Goal: Task Accomplishment & Management: Complete application form

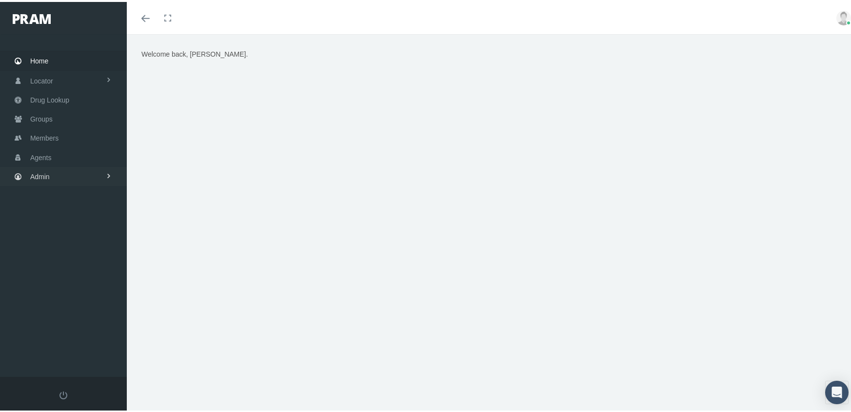
click at [36, 167] on span "Admin" at bounding box center [40, 174] width 20 height 19
click at [76, 242] on span "Group Billing" at bounding box center [59, 250] width 39 height 17
click at [59, 313] on span "Payments" at bounding box center [53, 321] width 30 height 17
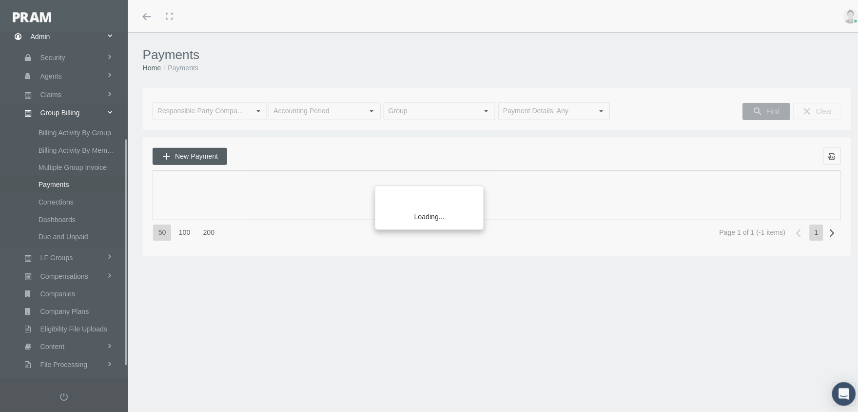
scroll to position [177, 0]
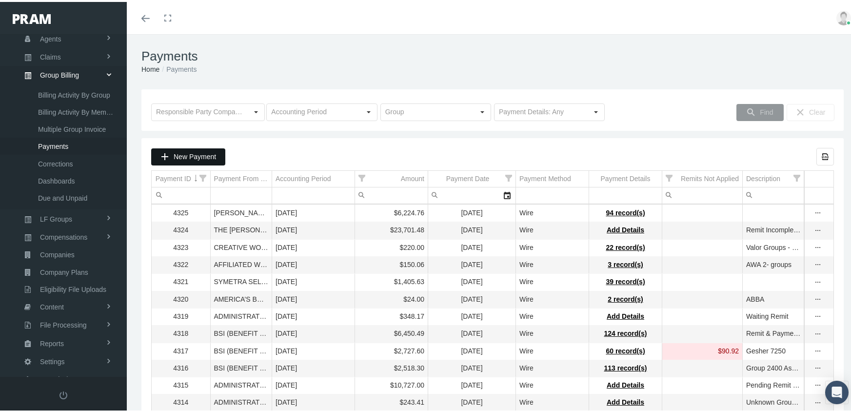
click at [208, 149] on div "New Payment" at bounding box center [188, 155] width 73 height 16
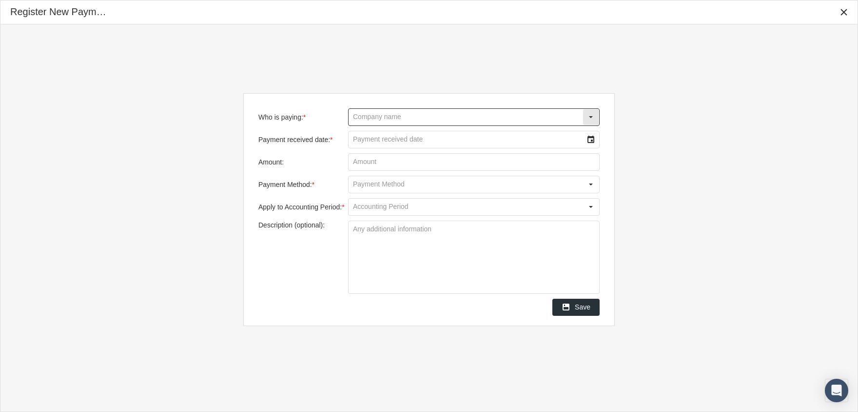
click at [425, 115] on input "Who is paying: *" at bounding box center [466, 117] width 234 height 17
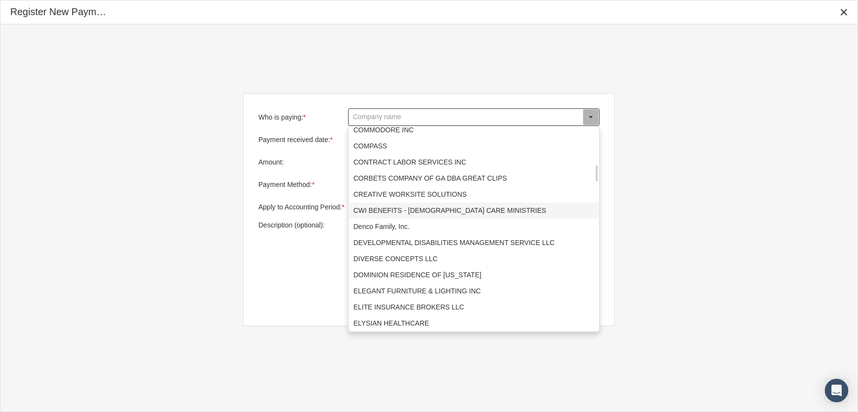
scroll to position [634, 0]
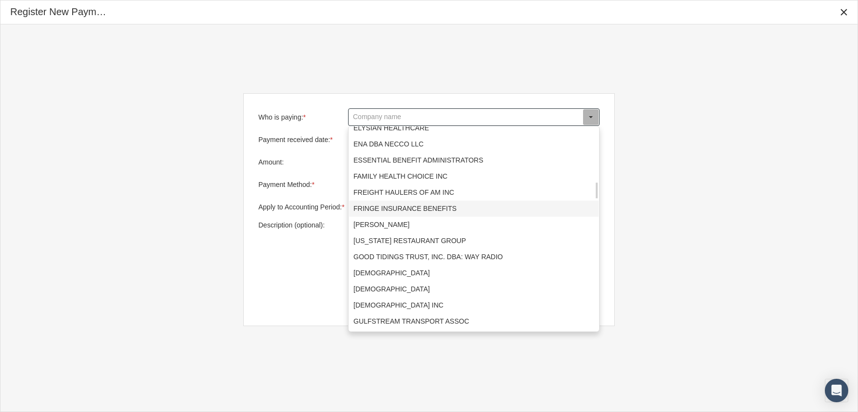
click at [416, 208] on div "FRINGE INSURANCE BENEFITS" at bounding box center [474, 208] width 250 height 16
type input "FRINGE INSURANCE BENEFITS"
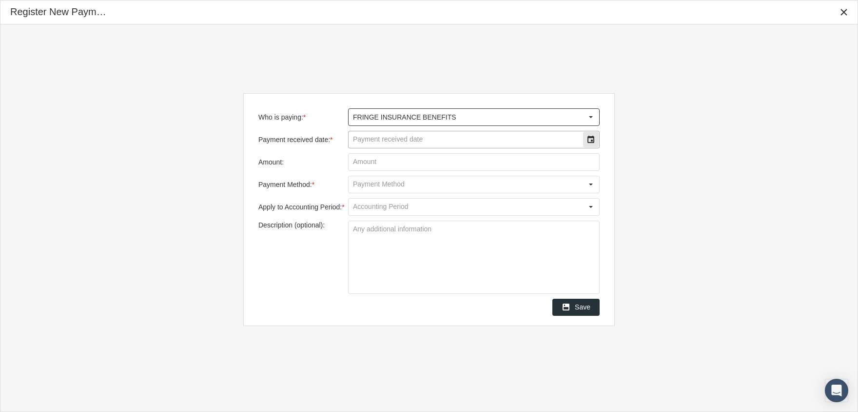
click at [590, 138] on div "Select" at bounding box center [591, 140] width 16 height 16
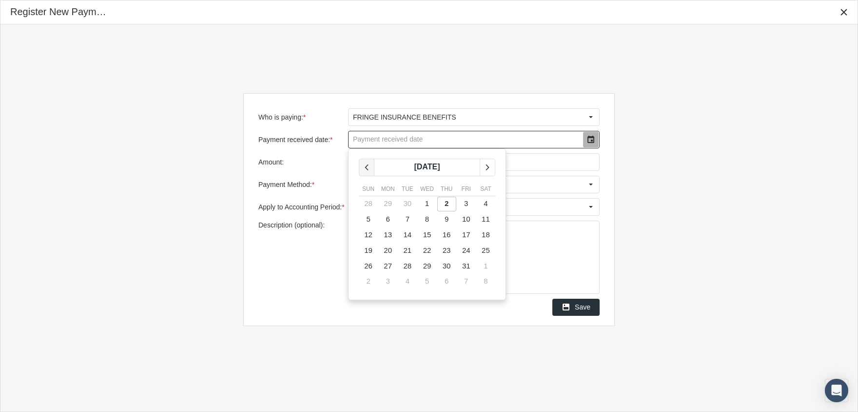
click at [363, 160] on div "chevronleft" at bounding box center [366, 167] width 15 height 17
click at [410, 263] on span "30" at bounding box center [408, 265] width 8 height 8
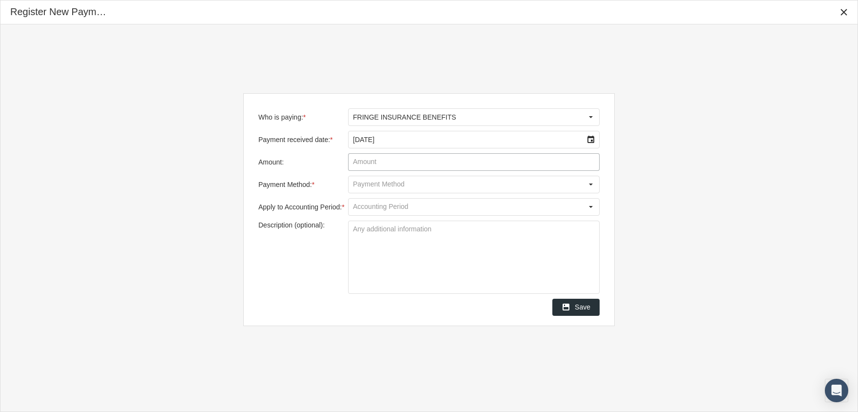
click at [460, 166] on input "Amount:" at bounding box center [474, 162] width 251 height 17
type input "$ 193,212.27"
click at [492, 178] on input "Payment Method: *" at bounding box center [466, 184] width 234 height 17
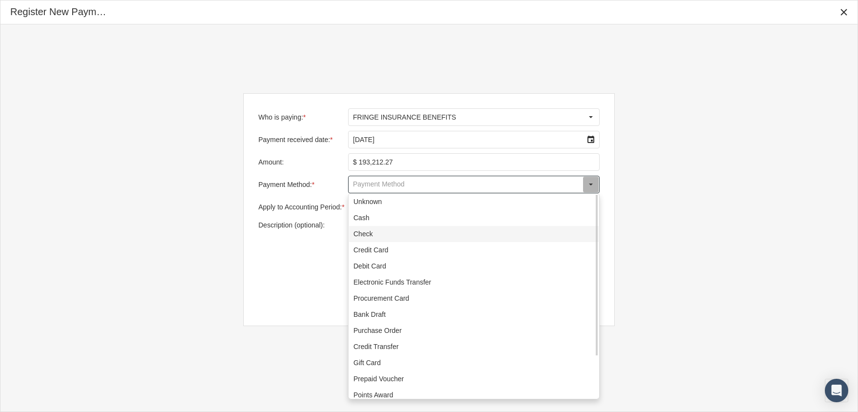
scroll to position [53, 0]
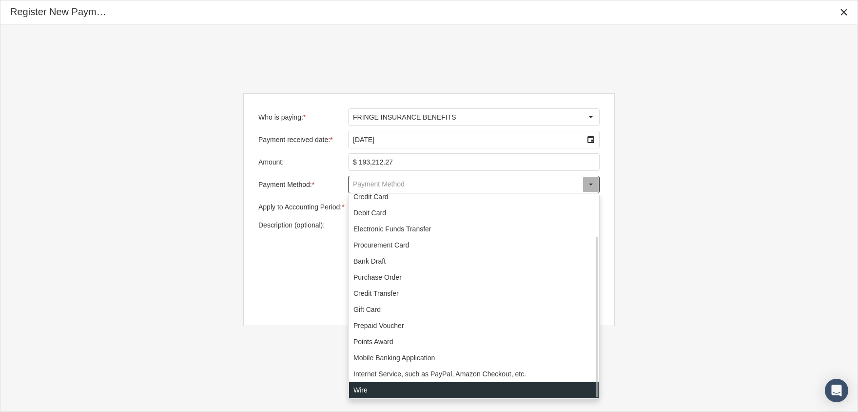
click at [378, 386] on div "Wire" at bounding box center [474, 390] width 250 height 16
type input "Wire"
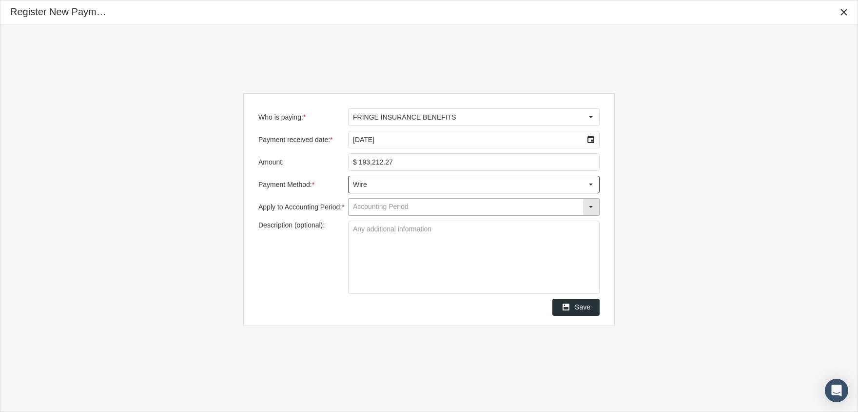
drag, startPoint x: 389, startPoint y: 206, endPoint x: 400, endPoint y: 206, distance: 11.7
click at [389, 206] on input "Apply to Accounting Period: *" at bounding box center [466, 207] width 234 height 17
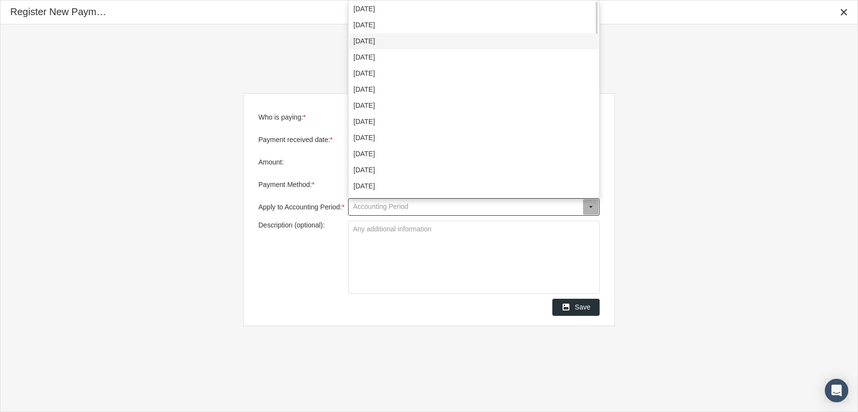
click at [398, 39] on div "[DATE]" at bounding box center [474, 41] width 250 height 16
type input "[DATE]"
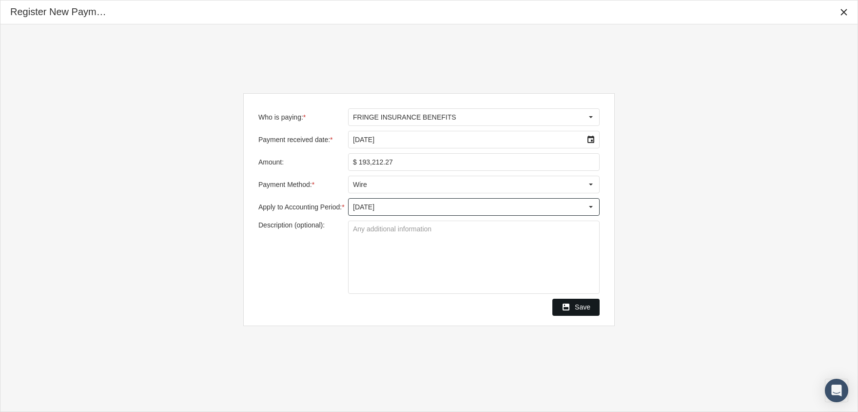
click at [578, 307] on span "Save" at bounding box center [583, 307] width 16 height 8
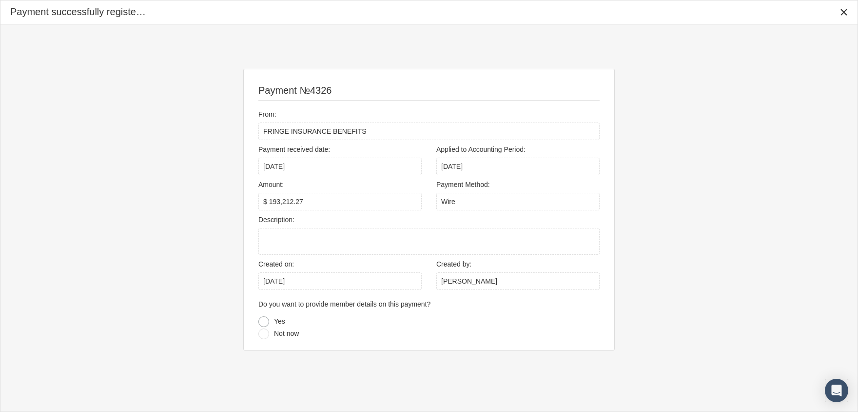
click at [266, 319] on div at bounding box center [264, 321] width 11 height 11
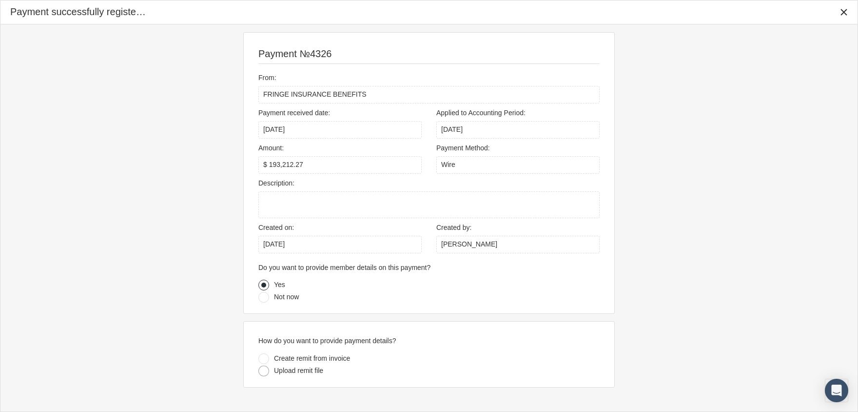
click at [266, 370] on div at bounding box center [264, 370] width 11 height 11
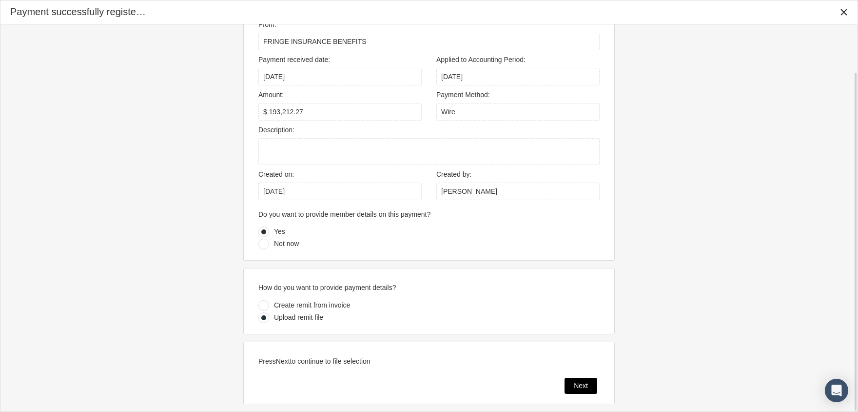
click at [578, 382] on span "Next" at bounding box center [581, 385] width 14 height 8
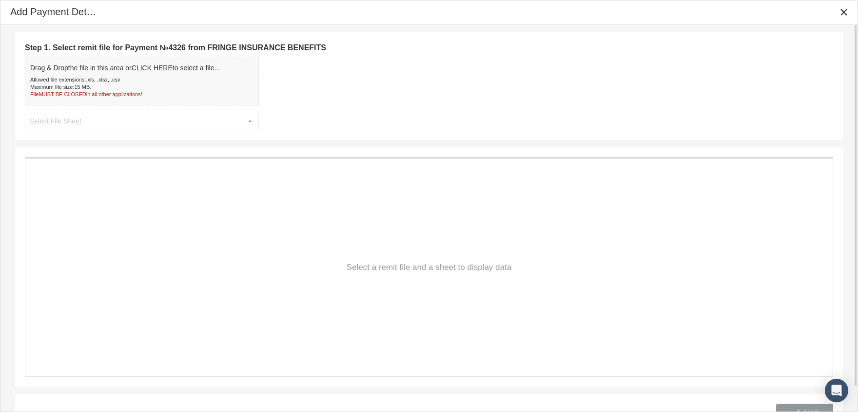
click at [110, 84] on div "Maximum file size: 15 MB ." at bounding box center [125, 86] width 190 height 7
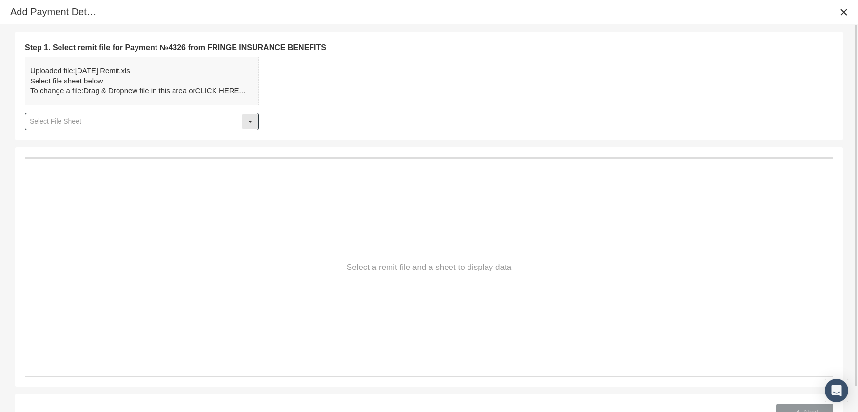
click at [154, 122] on input "text" at bounding box center [133, 121] width 217 height 17
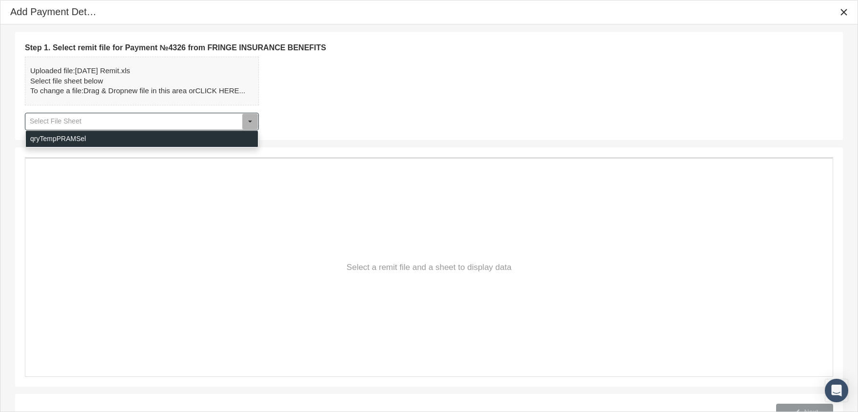
click at [134, 138] on div "qryTempPRAMSel" at bounding box center [142, 139] width 232 height 16
type input "qryTempPRAMSel"
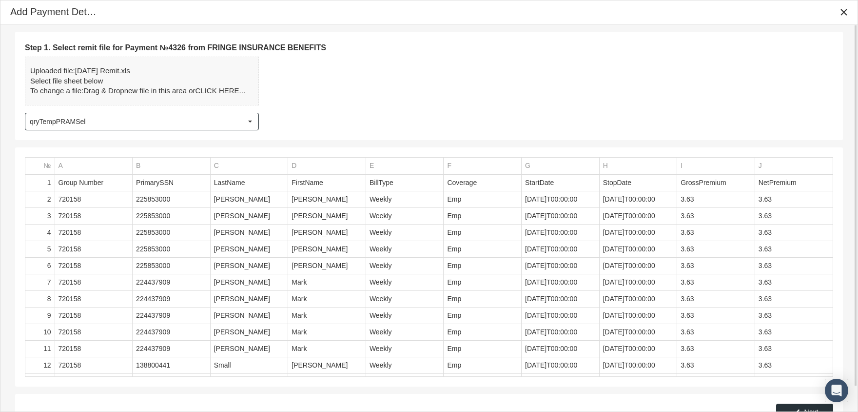
scroll to position [27, 0]
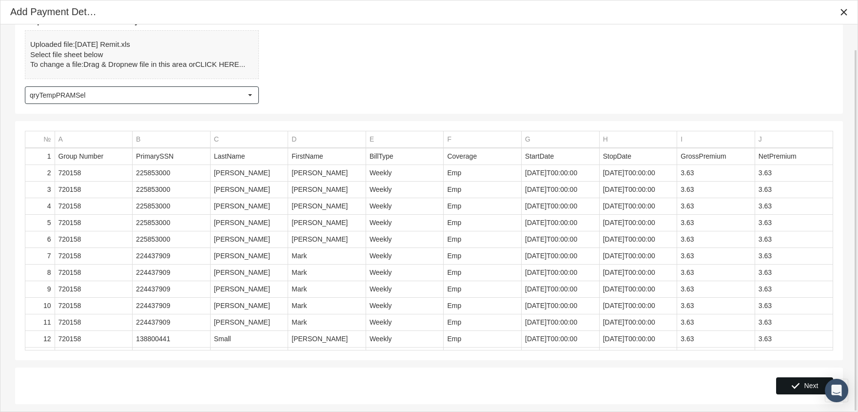
click at [807, 383] on span "Next" at bounding box center [812, 385] width 14 height 8
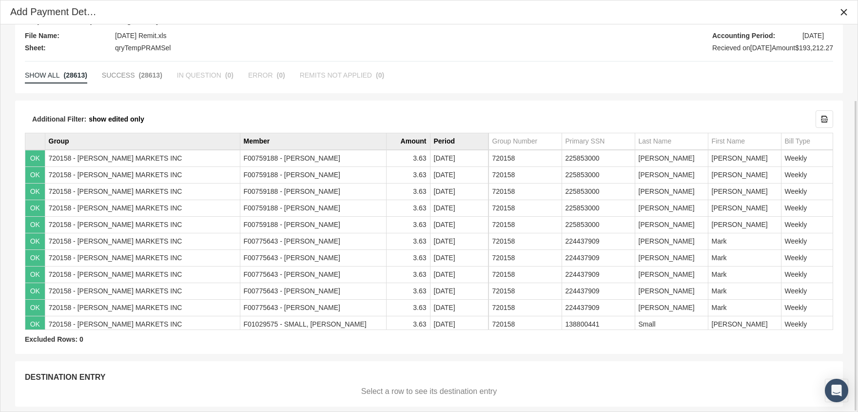
scroll to position [94, 0]
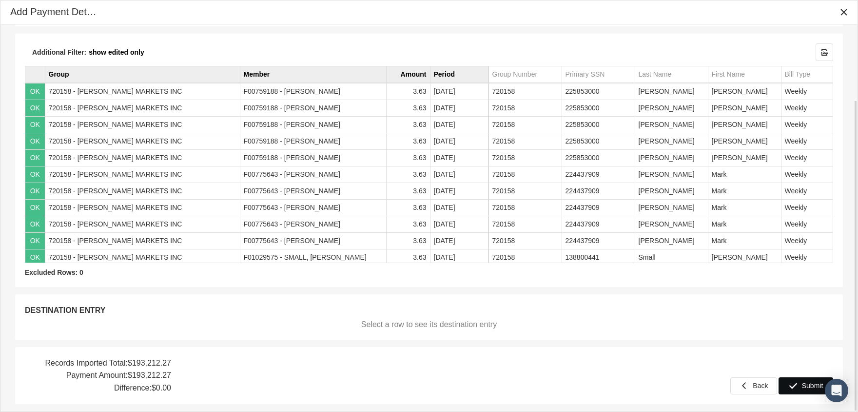
click at [814, 384] on span "Submit" at bounding box center [812, 385] width 21 height 8
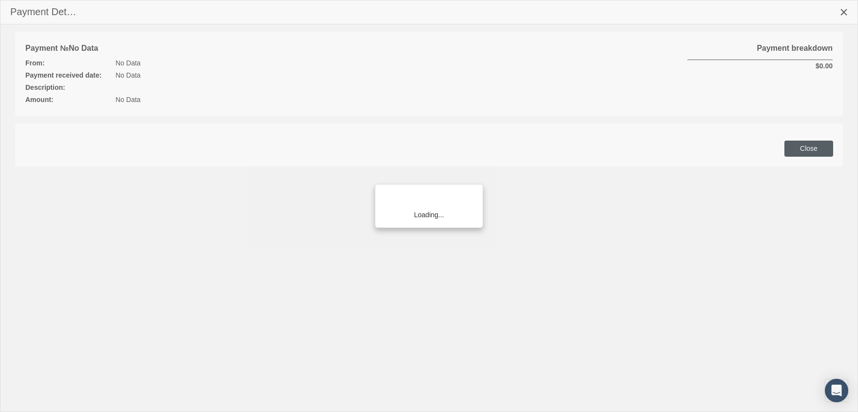
scroll to position [177, 0]
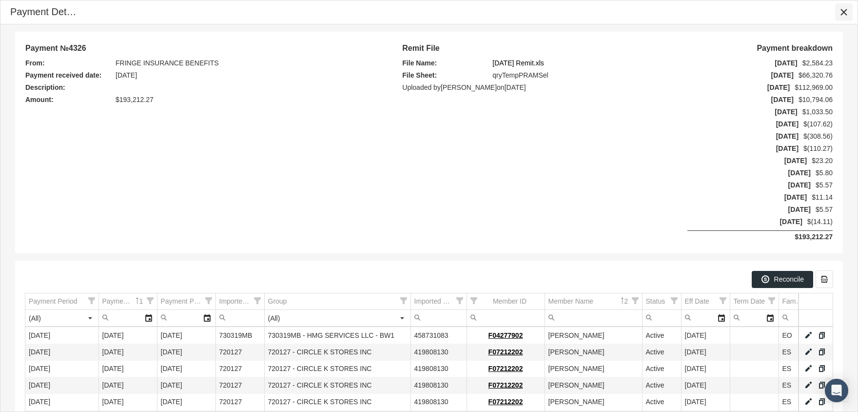
click at [846, 12] on icon "Close" at bounding box center [844, 12] width 9 height 9
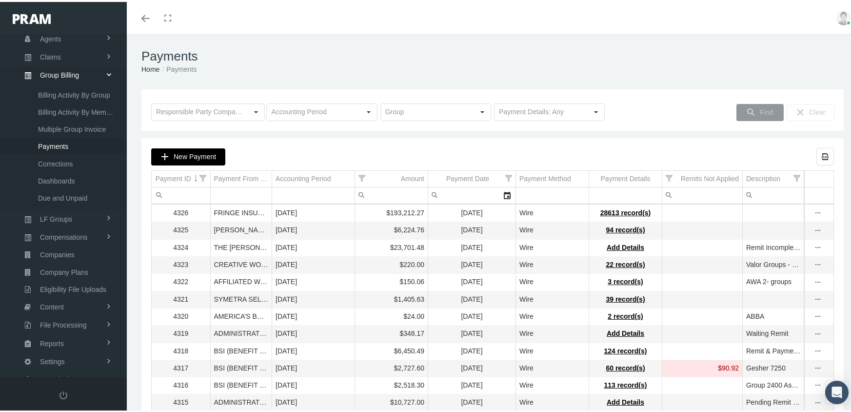
click at [184, 159] on span "New Payment" at bounding box center [195, 155] width 42 height 8
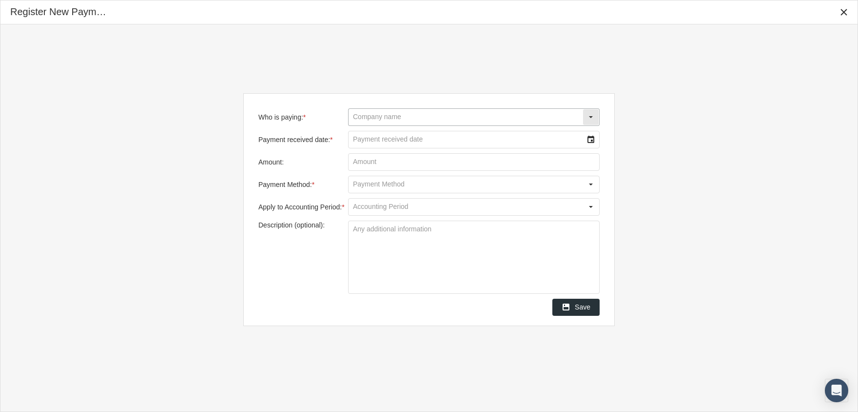
click at [471, 113] on input "Who is paying: *" at bounding box center [466, 117] width 234 height 17
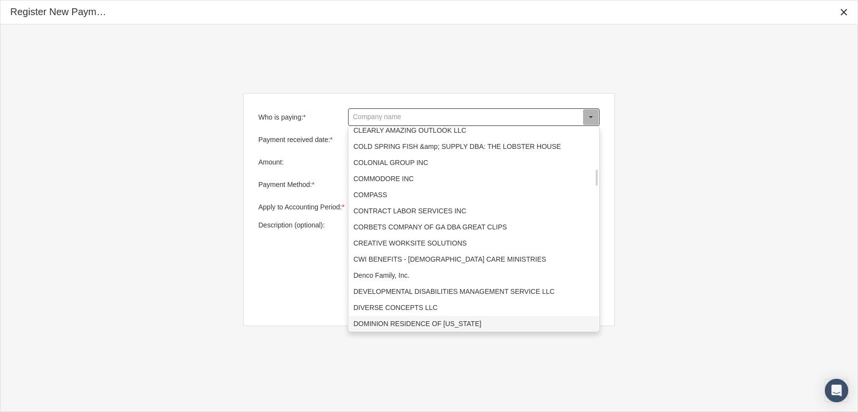
scroll to position [537, 0]
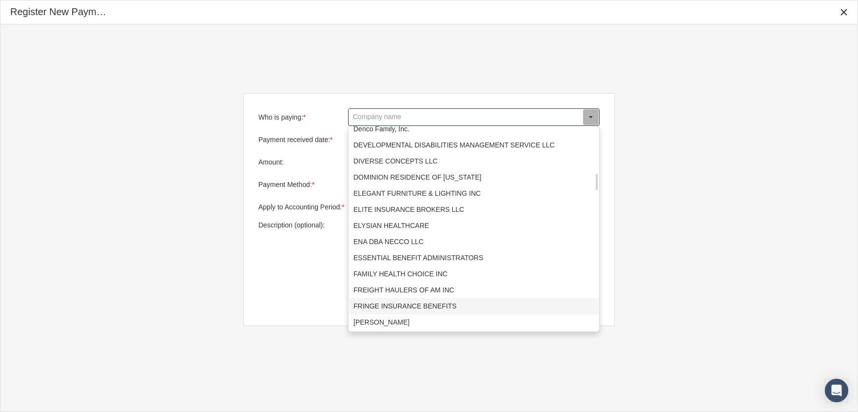
click at [415, 300] on div "FRINGE INSURANCE BENEFITS" at bounding box center [474, 306] width 250 height 16
type input "FRINGE INSURANCE BENEFITS"
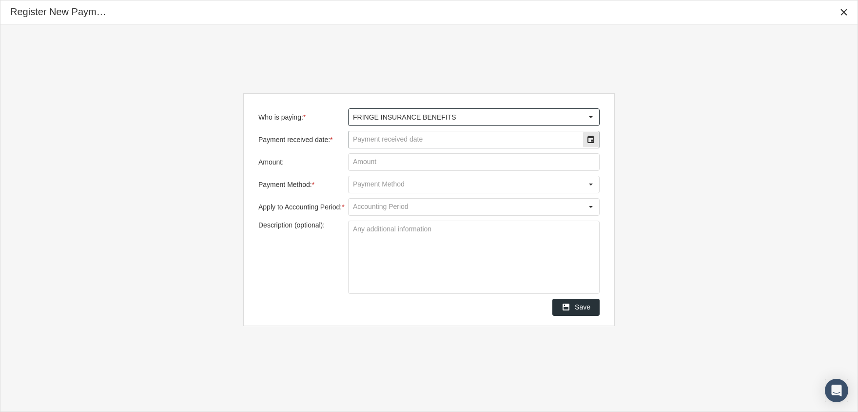
click at [409, 142] on input "Payment received date: *" at bounding box center [466, 139] width 234 height 17
click at [590, 134] on div "Select" at bounding box center [591, 140] width 16 height 16
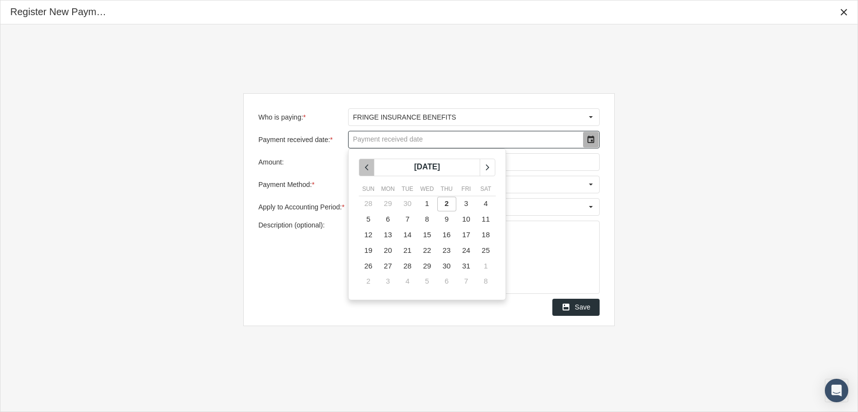
click at [368, 168] on icon "chevronleft" at bounding box center [366, 167] width 9 height 9
click at [406, 264] on span "30" at bounding box center [408, 265] width 8 height 8
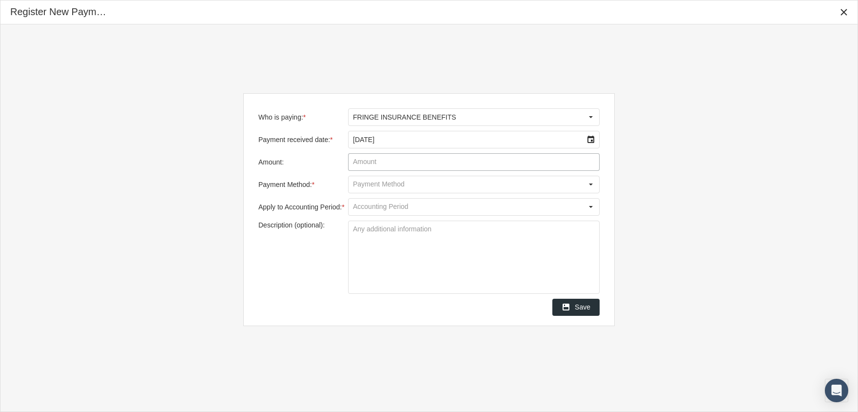
click at [519, 162] on input "Amount:" at bounding box center [474, 162] width 251 height 17
type input "$ 3,170.34"
click at [543, 182] on input "Payment Method: *" at bounding box center [466, 184] width 234 height 17
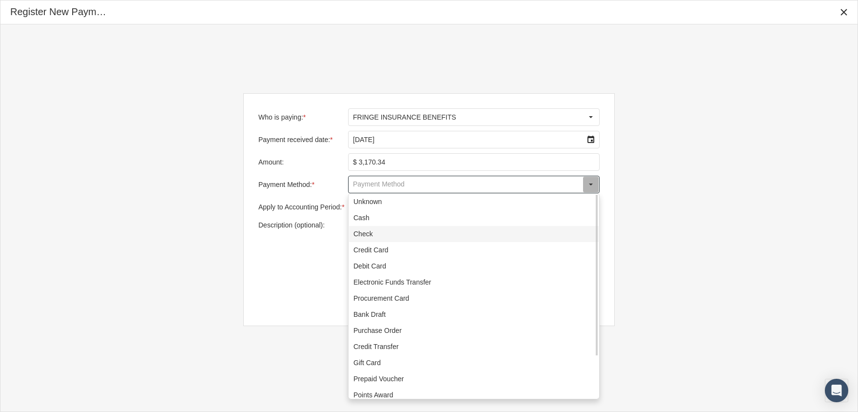
scroll to position [53, 0]
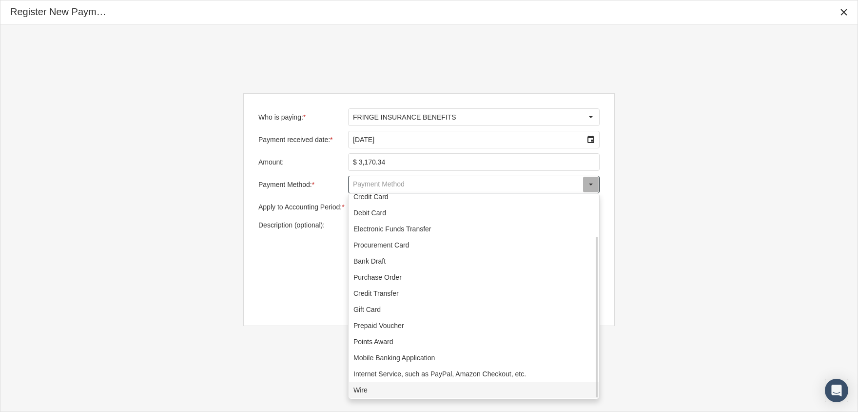
click at [391, 392] on div "Wire" at bounding box center [474, 390] width 250 height 16
type input "Wire"
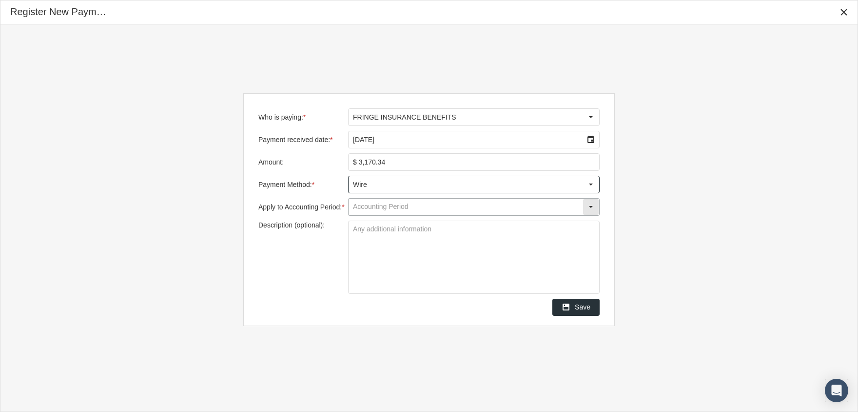
click at [399, 202] on input "Apply to Accounting Period: *" at bounding box center [466, 207] width 234 height 17
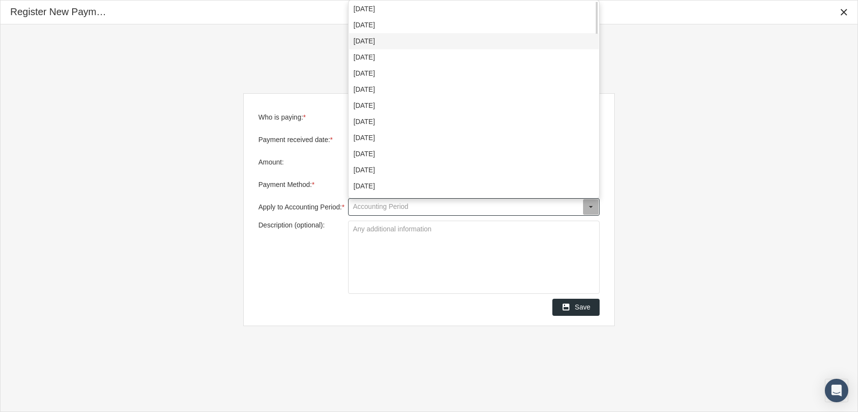
click at [382, 42] on div "[DATE]" at bounding box center [474, 41] width 250 height 16
type input "[DATE]"
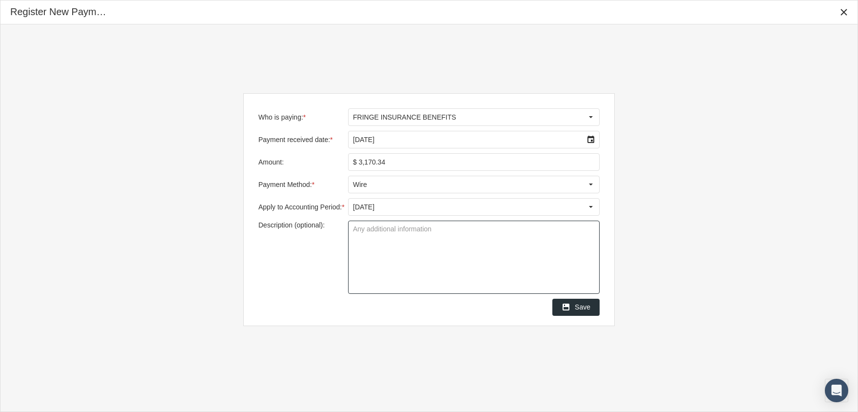
click at [412, 227] on textarea "Description (optional):" at bounding box center [474, 257] width 251 height 72
type textarea "ZeroSelect"
click at [586, 306] on span "Save" at bounding box center [583, 307] width 16 height 8
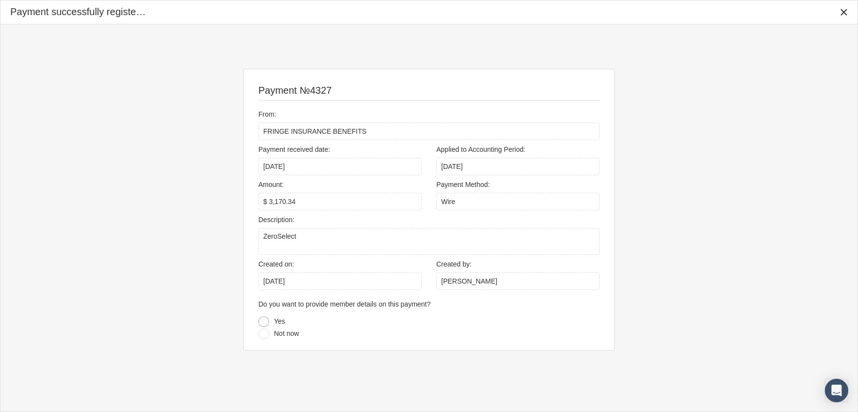
click at [265, 320] on div at bounding box center [264, 321] width 11 height 11
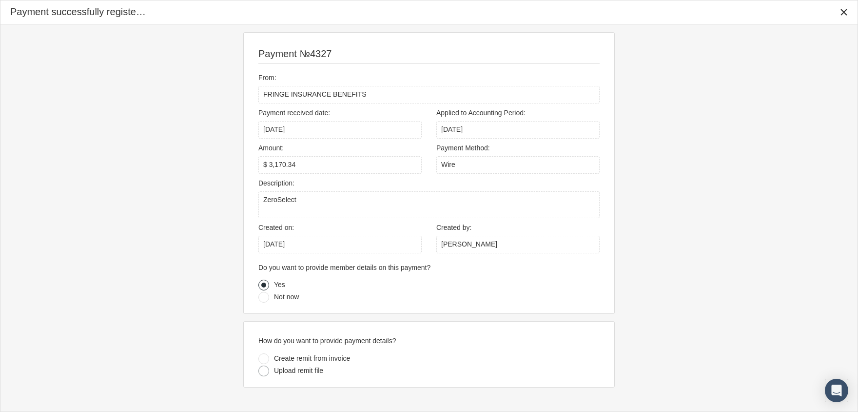
click at [260, 371] on div at bounding box center [264, 370] width 11 height 11
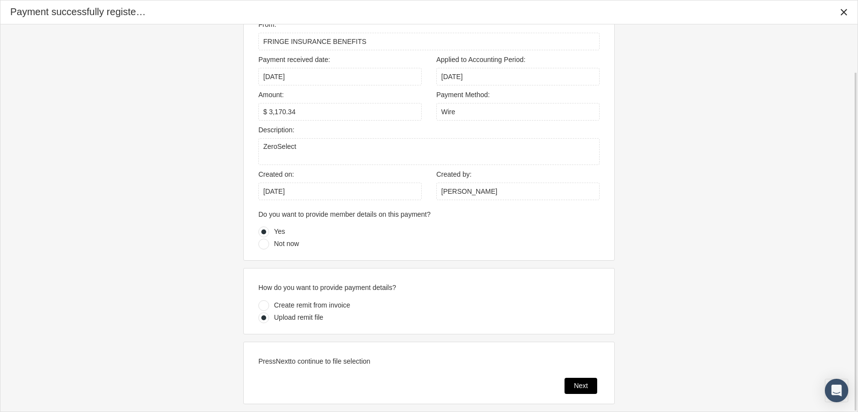
click at [580, 384] on span "Next" at bounding box center [581, 385] width 14 height 8
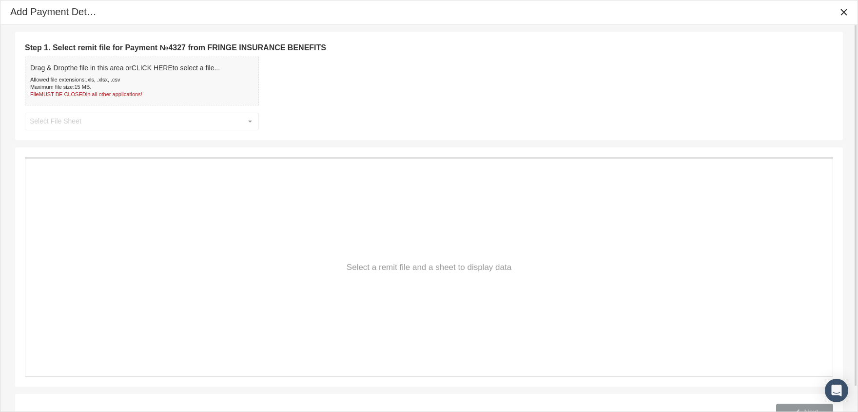
click at [163, 72] on b "CLICK HERE" at bounding box center [152, 68] width 41 height 8
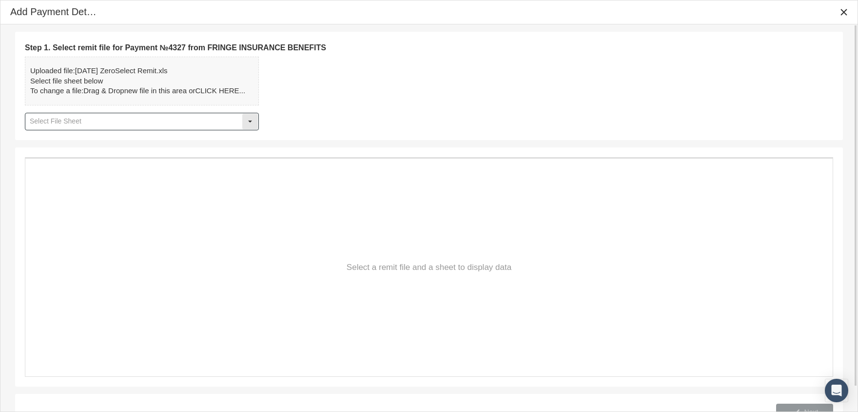
click at [205, 114] on input "text" at bounding box center [133, 121] width 217 height 17
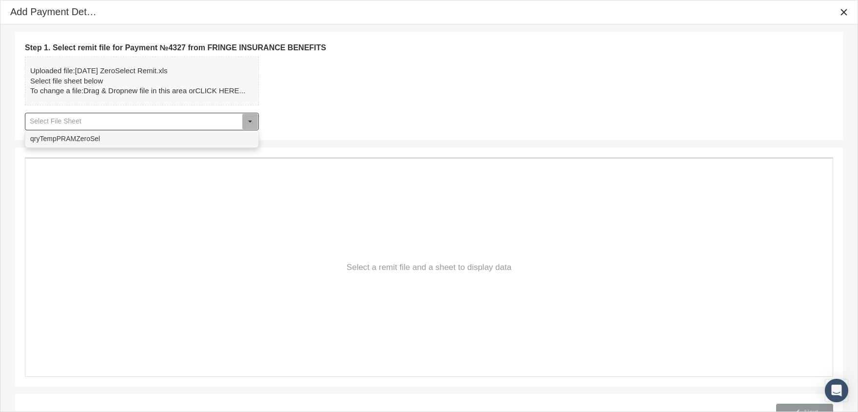
click at [189, 133] on div "qryTempPRAMZeroSel" at bounding box center [142, 139] width 232 height 16
type input "qryTempPRAMZeroSel"
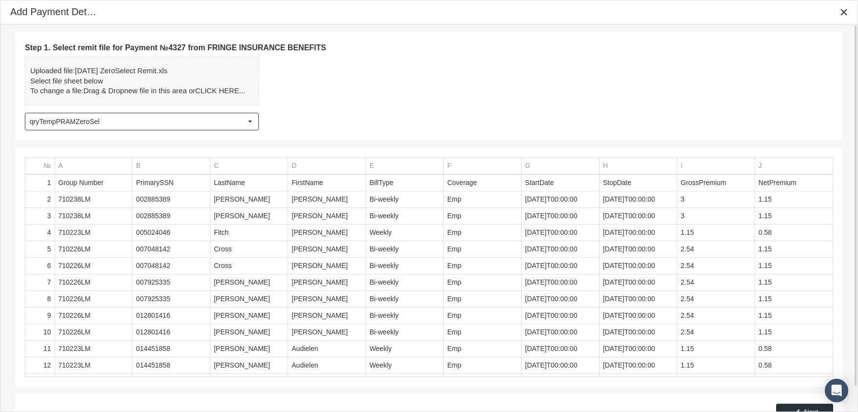
scroll to position [27, 0]
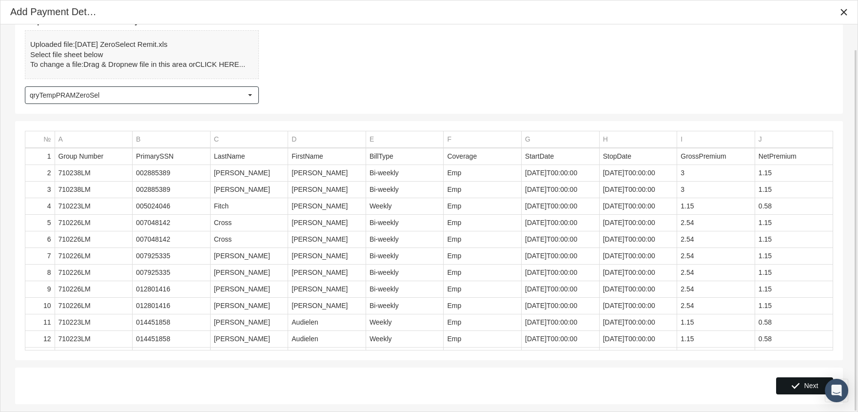
click at [803, 383] on div "Next" at bounding box center [805, 386] width 56 height 16
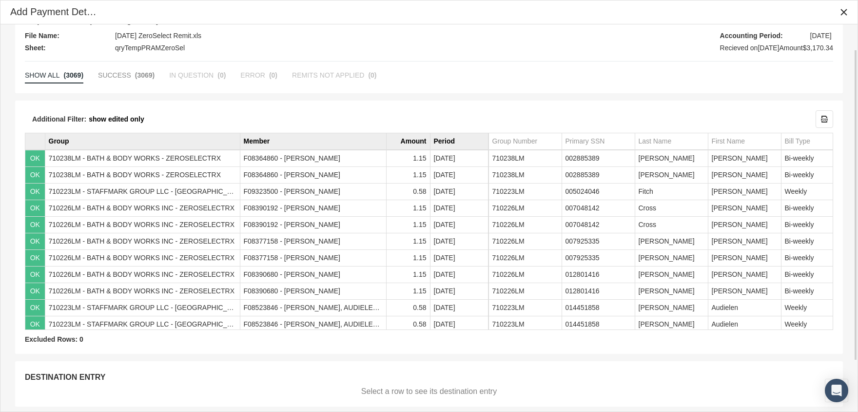
scroll to position [94, 0]
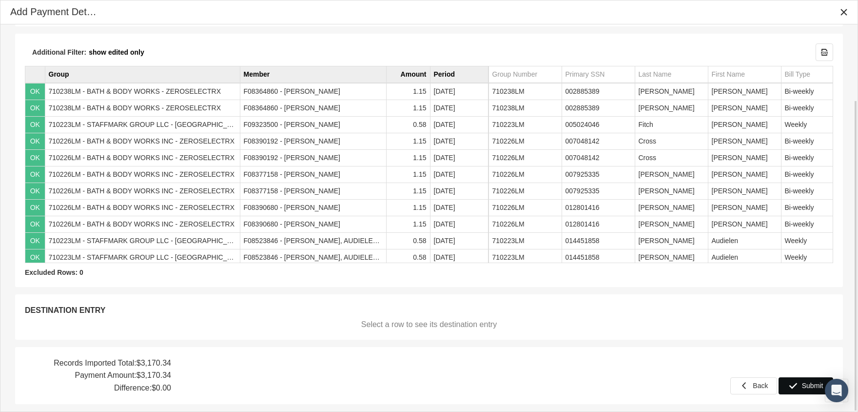
click at [805, 386] on span "Submit" at bounding box center [812, 385] width 21 height 8
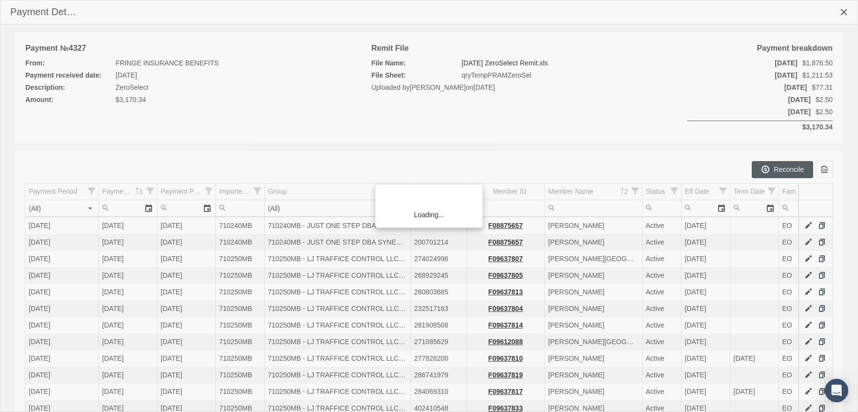
scroll to position [177, 0]
